Goal: Find specific page/section: Find specific page/section

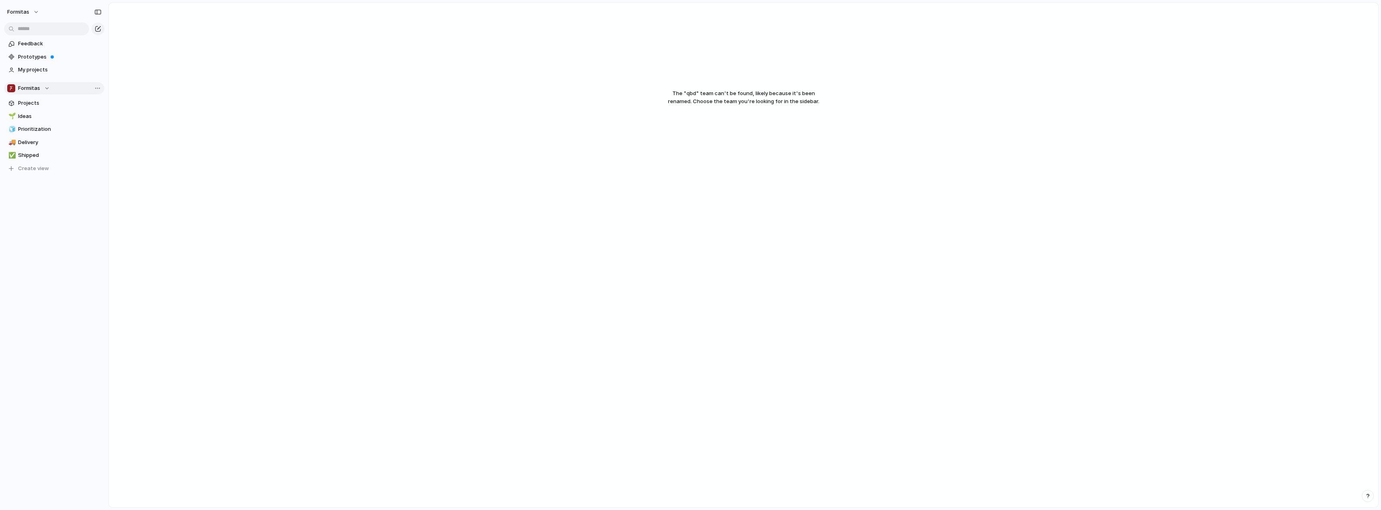
click at [51, 92] on button "Formitas" at bounding box center [54, 88] width 100 height 12
click at [42, 163] on span "Qubedoo" at bounding box center [36, 162] width 23 height 8
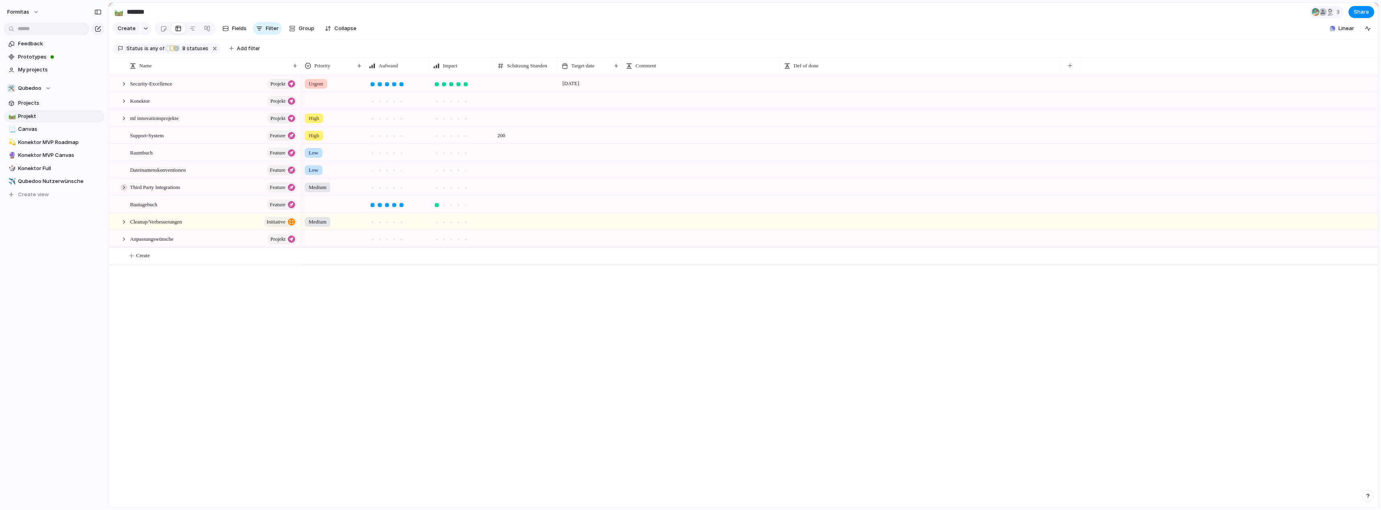
click at [121, 191] on div at bounding box center [123, 187] width 7 height 7
